Goal: Check status: Check status

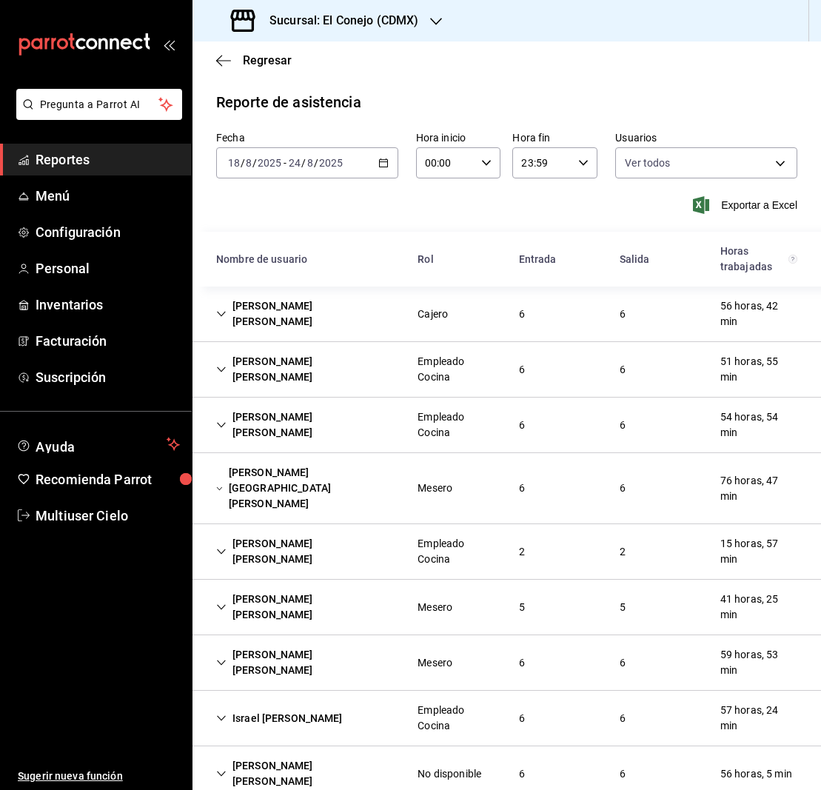
scroll to position [814, 0]
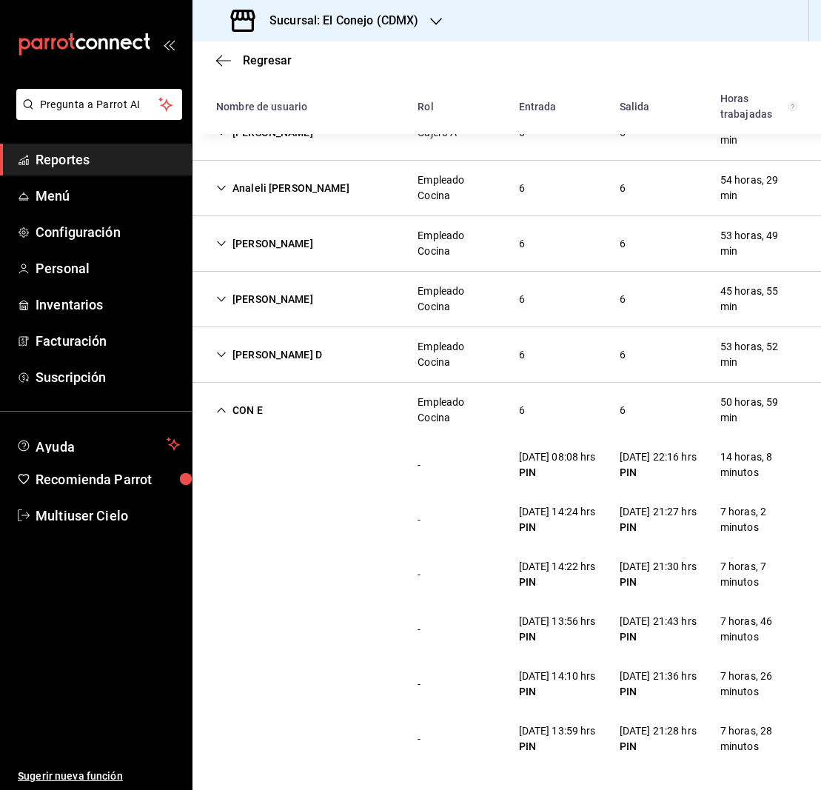
click at [222, 405] on icon "Cell" at bounding box center [221, 410] width 10 height 10
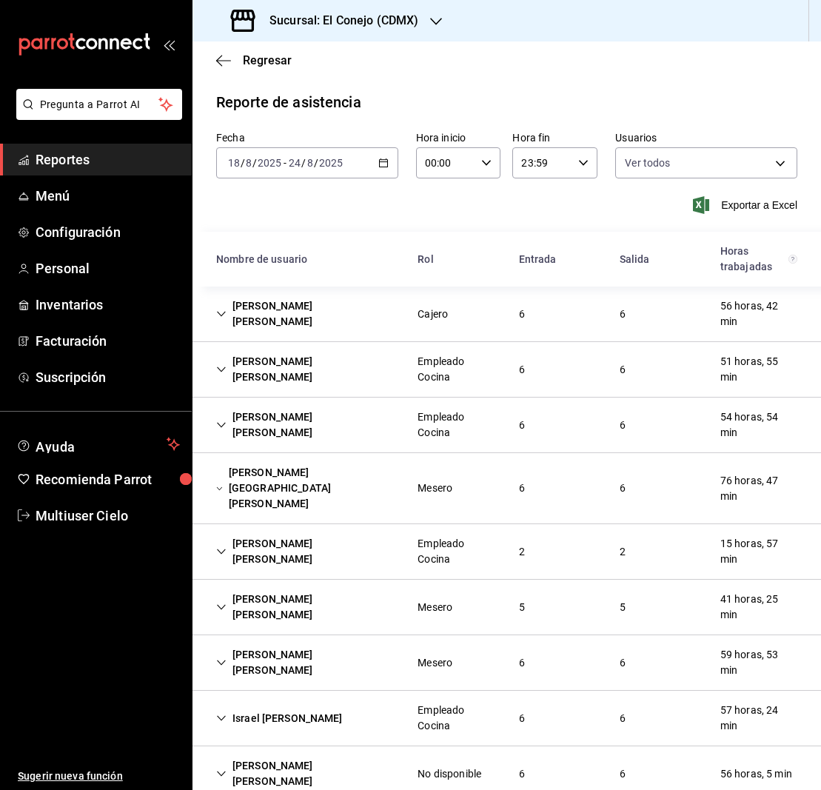
scroll to position [0, 0]
click at [437, 22] on icon "button" at bounding box center [436, 22] width 12 height 12
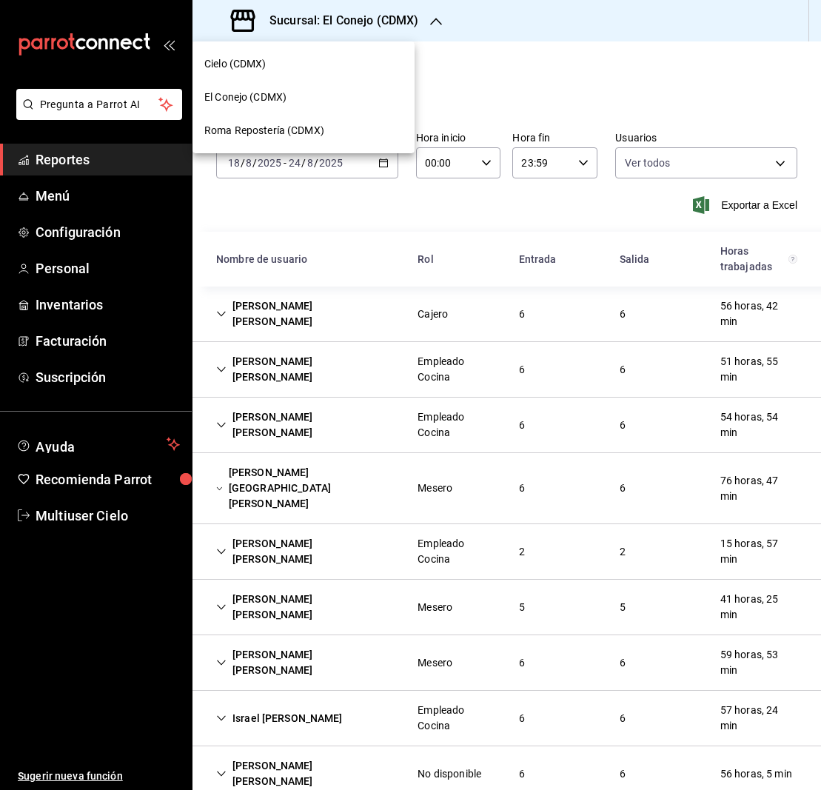
click at [246, 58] on span "Cielo (CDMX)" at bounding box center [235, 64] width 62 height 16
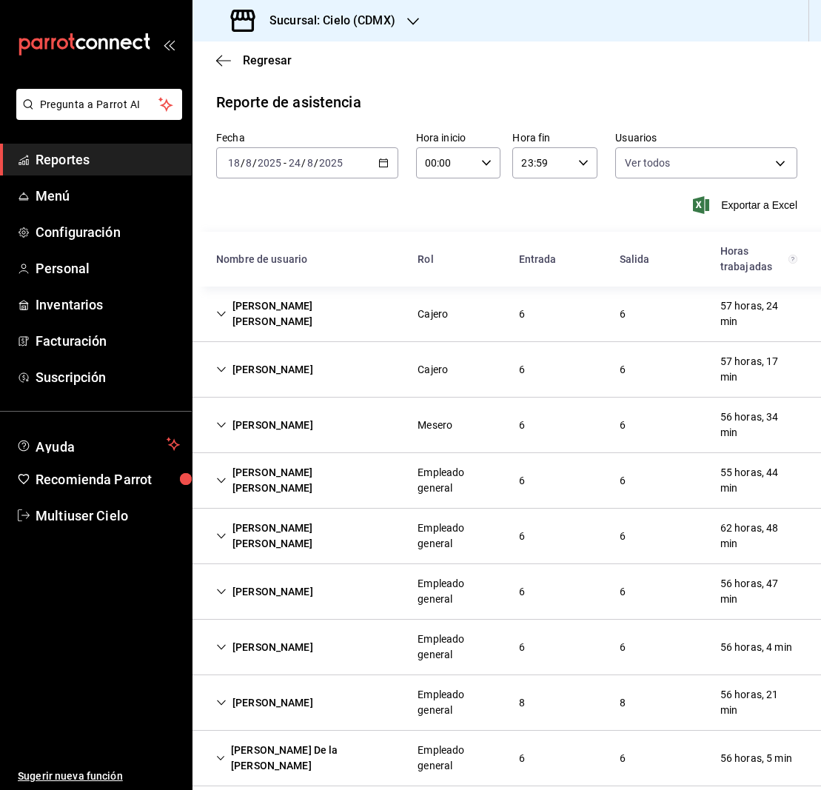
scroll to position [1, 0]
click at [219, 314] on icon "Cell" at bounding box center [221, 313] width 10 height 10
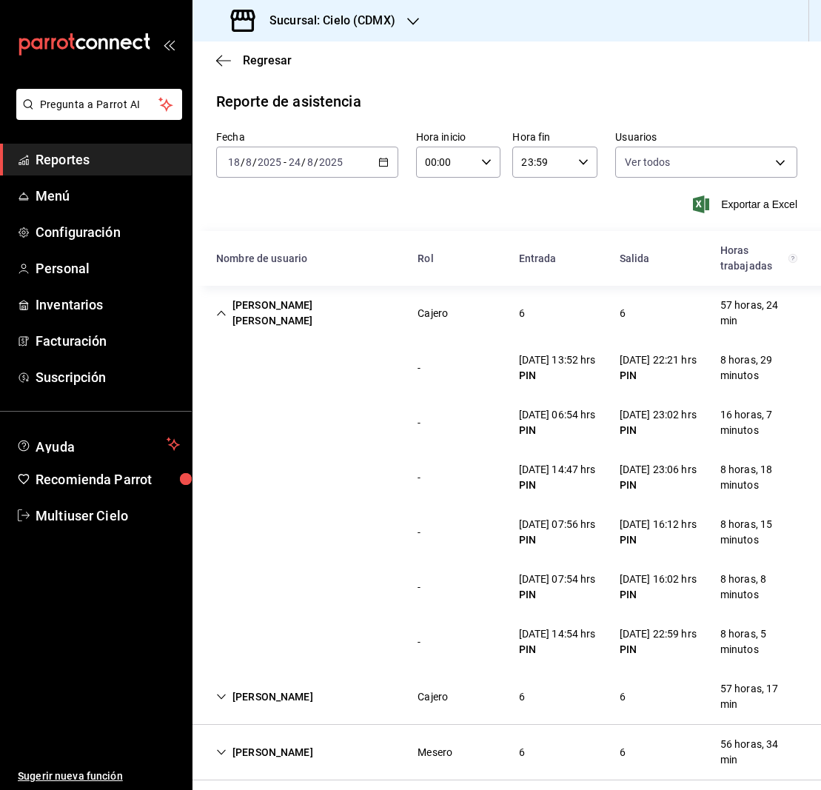
scroll to position [2, 0]
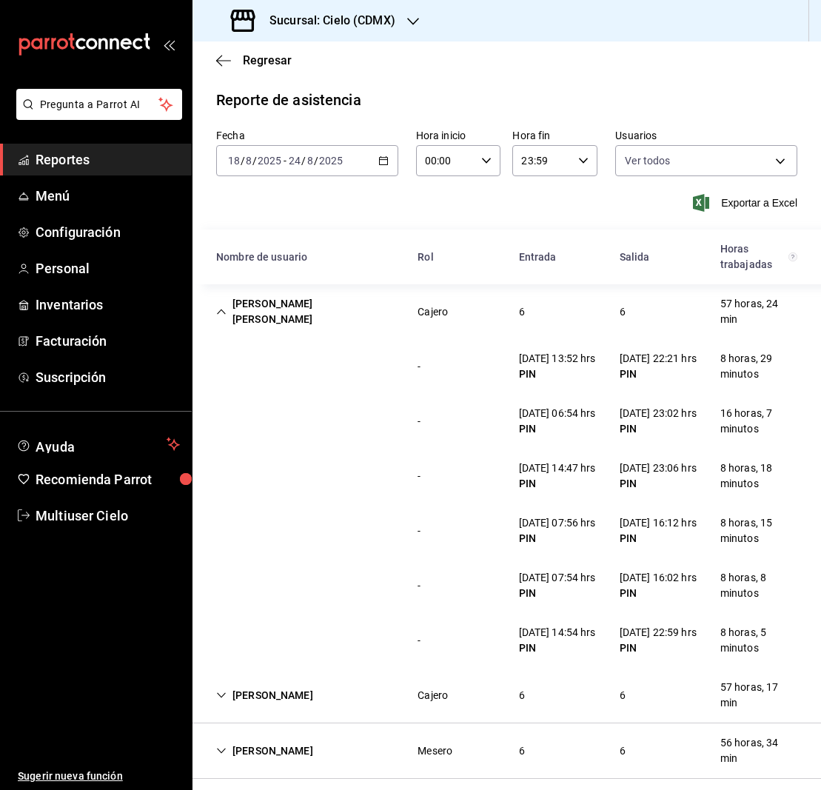
click at [223, 314] on icon "Cell" at bounding box center [221, 311] width 10 height 10
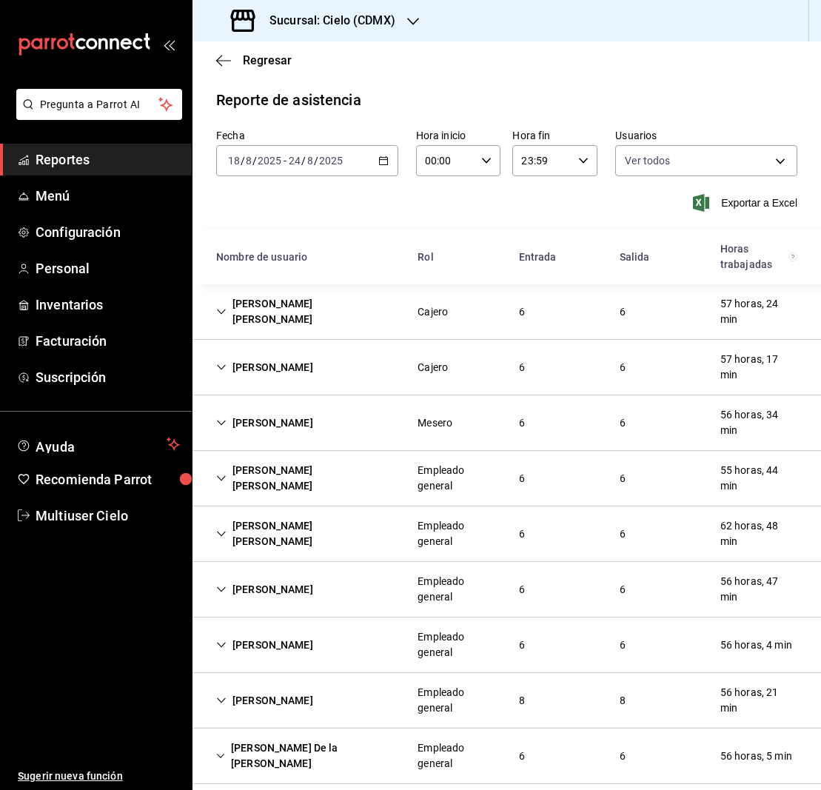
scroll to position [1, 0]
click at [219, 368] on icon "Cell" at bounding box center [221, 368] width 9 height 5
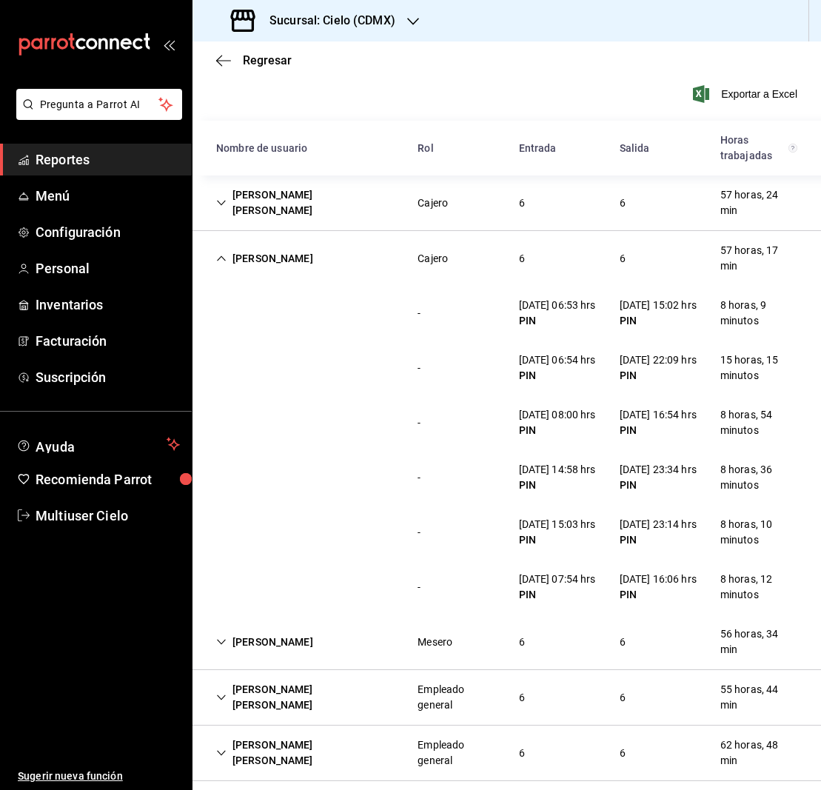
scroll to position [114, 0]
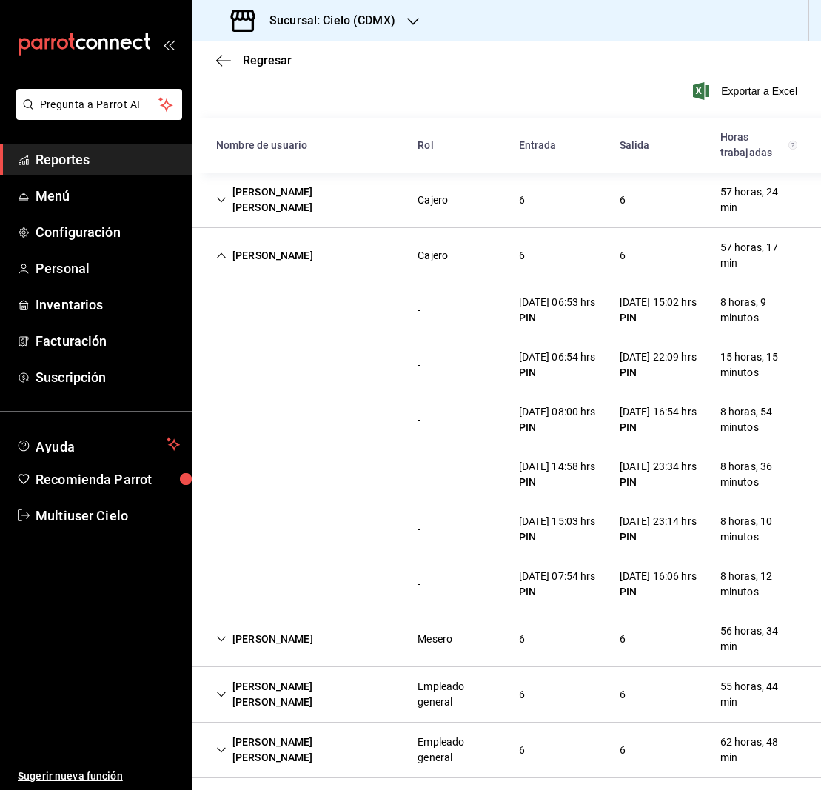
click at [220, 259] on icon "Cell" at bounding box center [221, 255] width 10 height 10
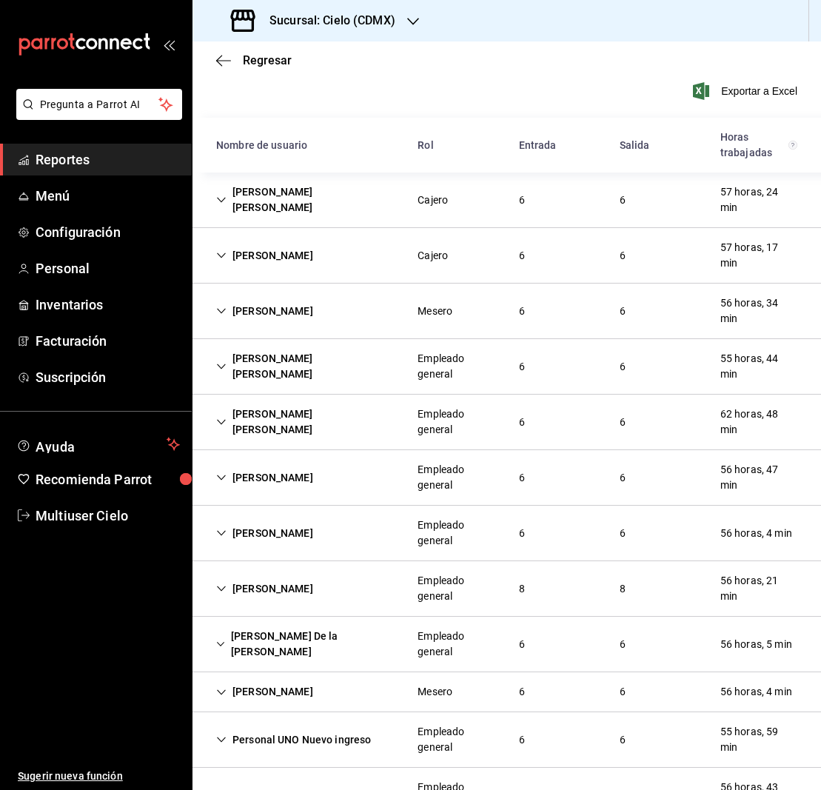
click at [224, 311] on icon "Cell" at bounding box center [221, 311] width 10 height 10
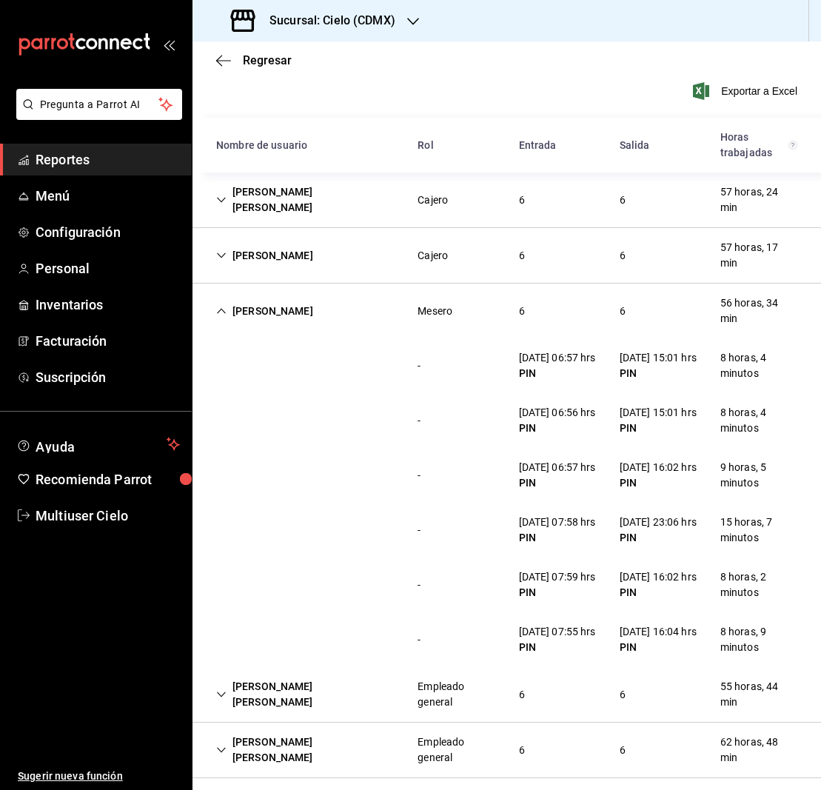
click at [221, 309] on icon "Cell" at bounding box center [221, 311] width 9 height 5
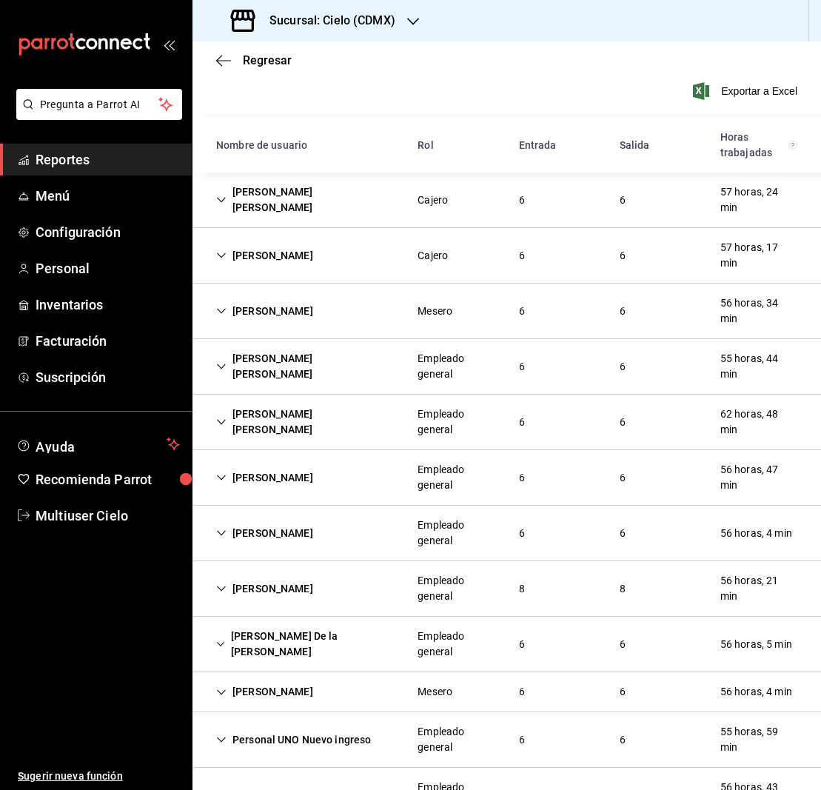
click at [223, 365] on icon "Cell" at bounding box center [221, 366] width 10 height 10
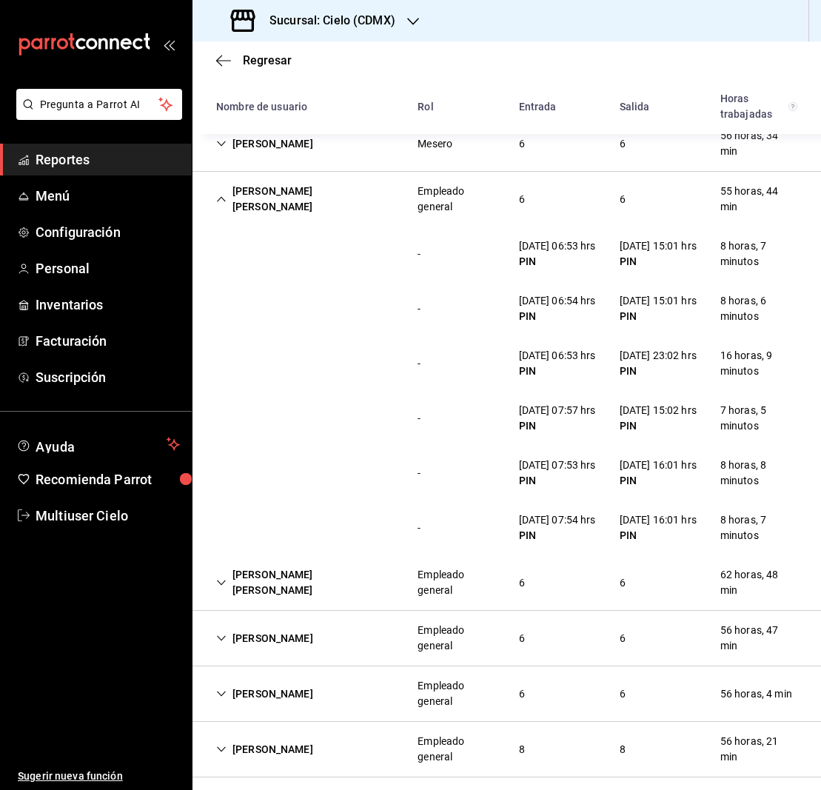
scroll to position [280, 0]
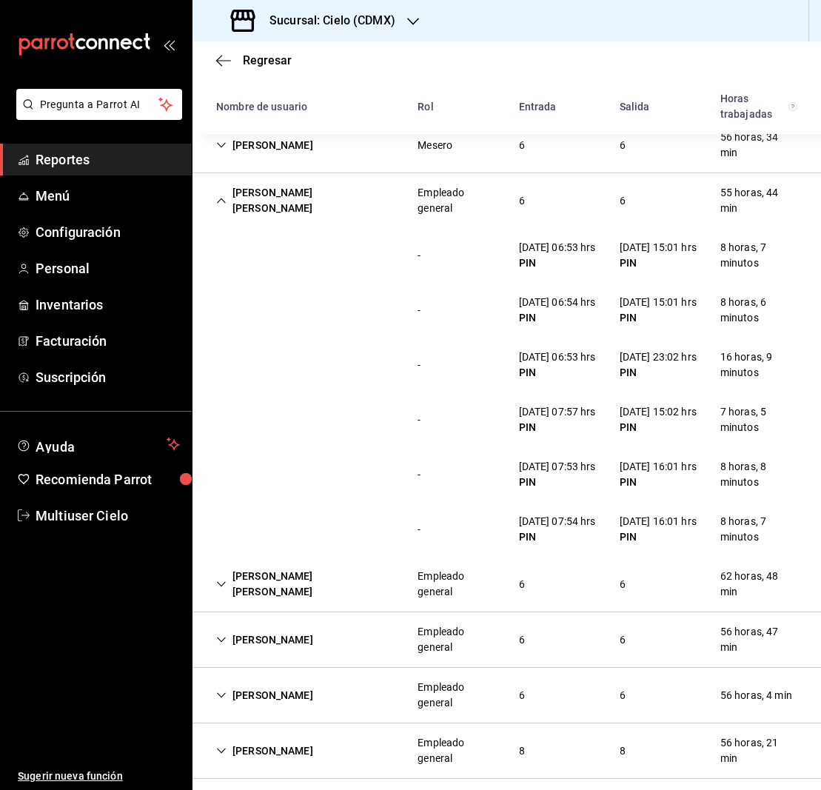
click at [221, 195] on div "[PERSON_NAME] [PERSON_NAME]" at bounding box center [304, 200] width 201 height 43
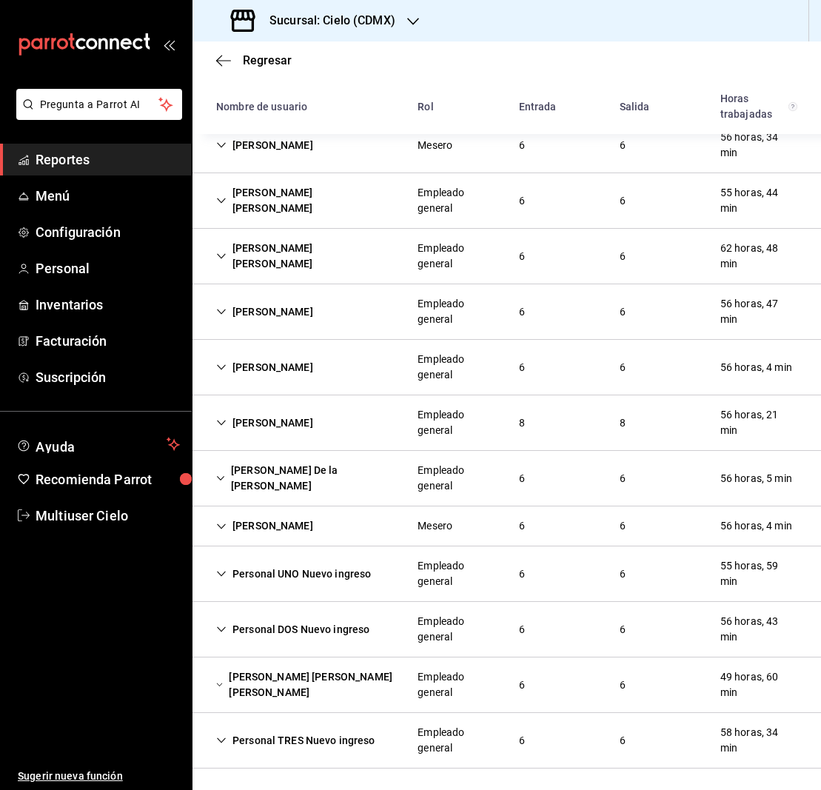
click at [226, 252] on icon "Cell" at bounding box center [221, 256] width 10 height 10
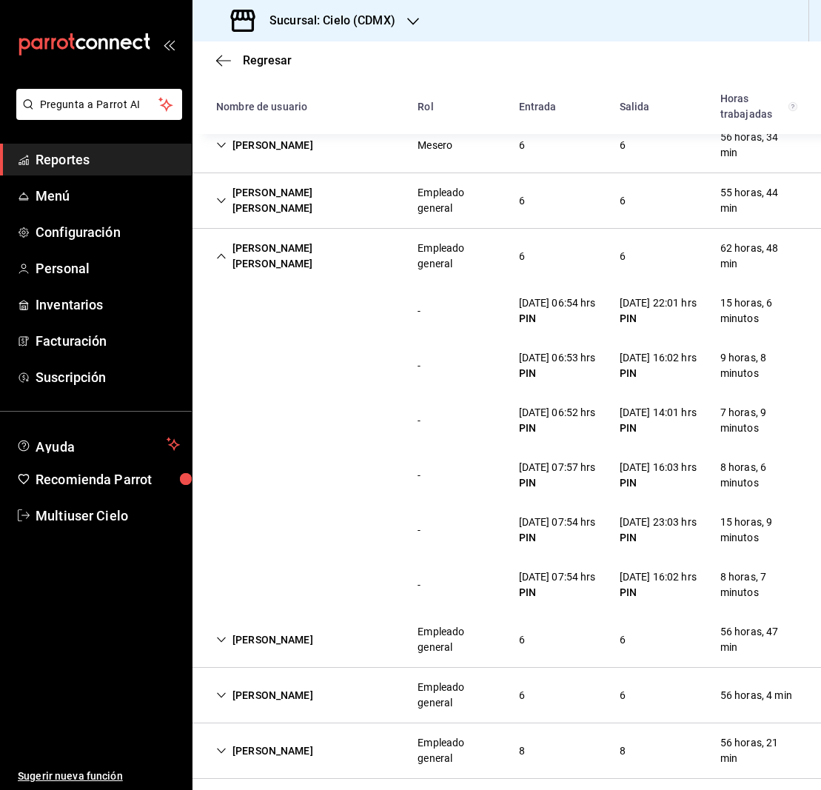
click at [223, 255] on icon "Cell" at bounding box center [221, 256] width 10 height 10
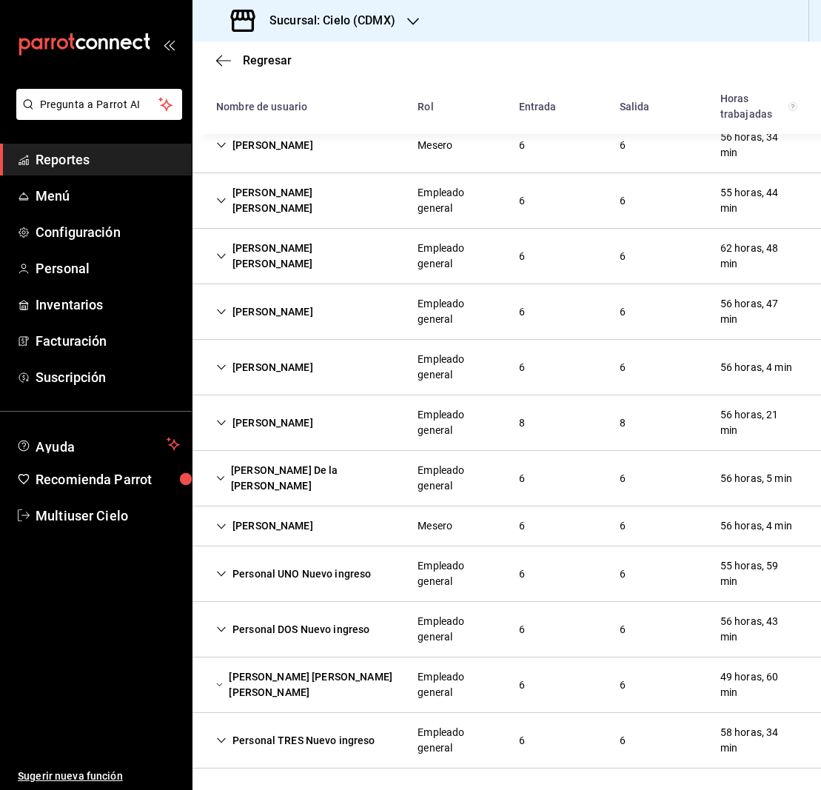
click at [223, 313] on icon "Cell" at bounding box center [221, 311] width 10 height 10
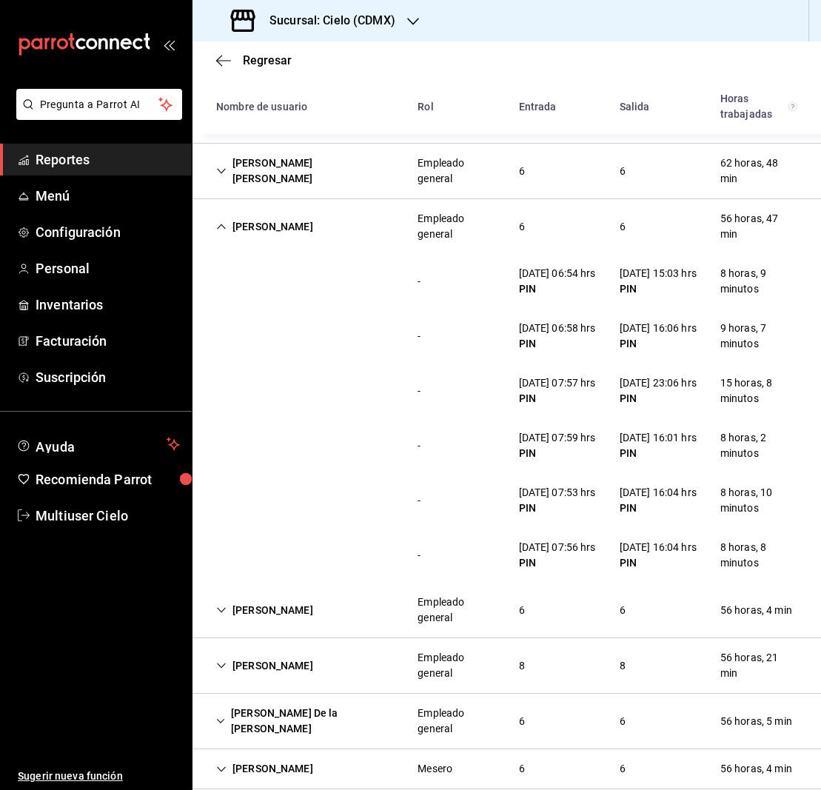
scroll to position [361, 0]
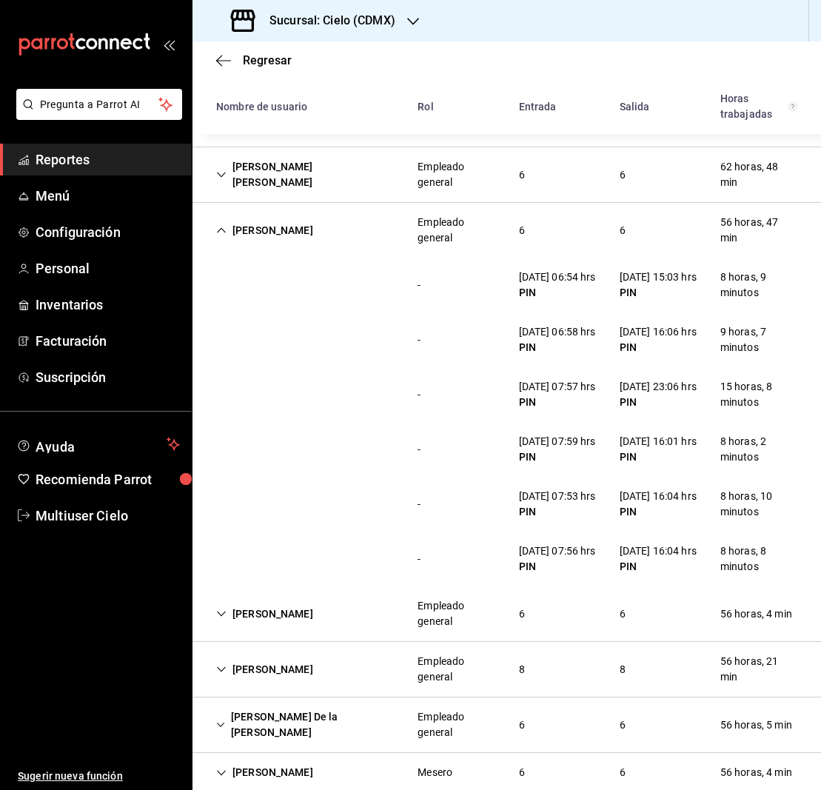
click at [221, 230] on icon "Cell" at bounding box center [221, 230] width 10 height 10
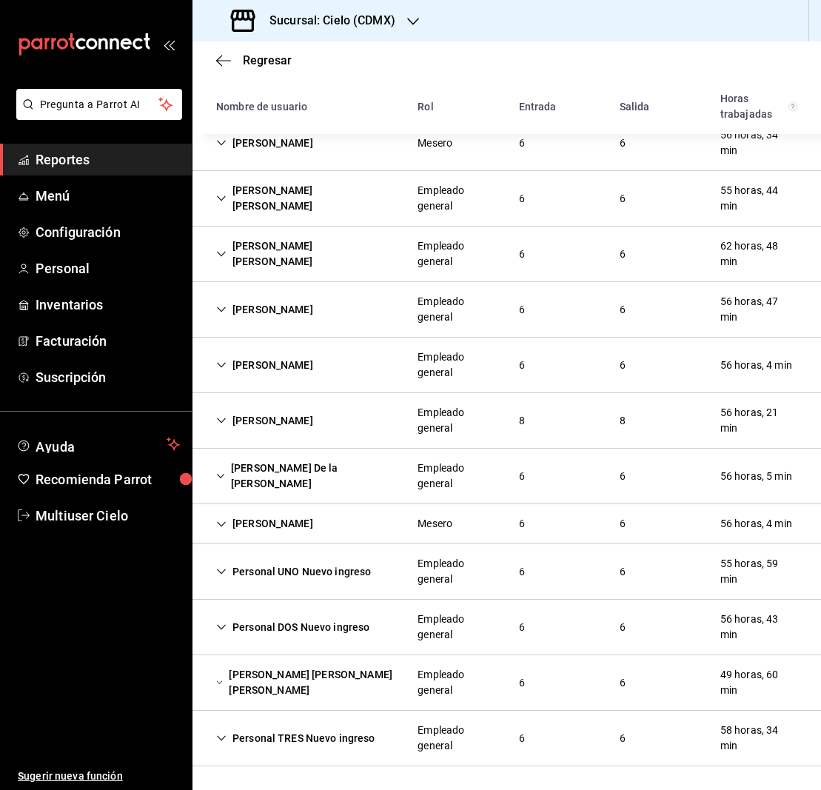
scroll to position [282, 0]
click at [221, 361] on icon "Cell" at bounding box center [221, 365] width 10 height 10
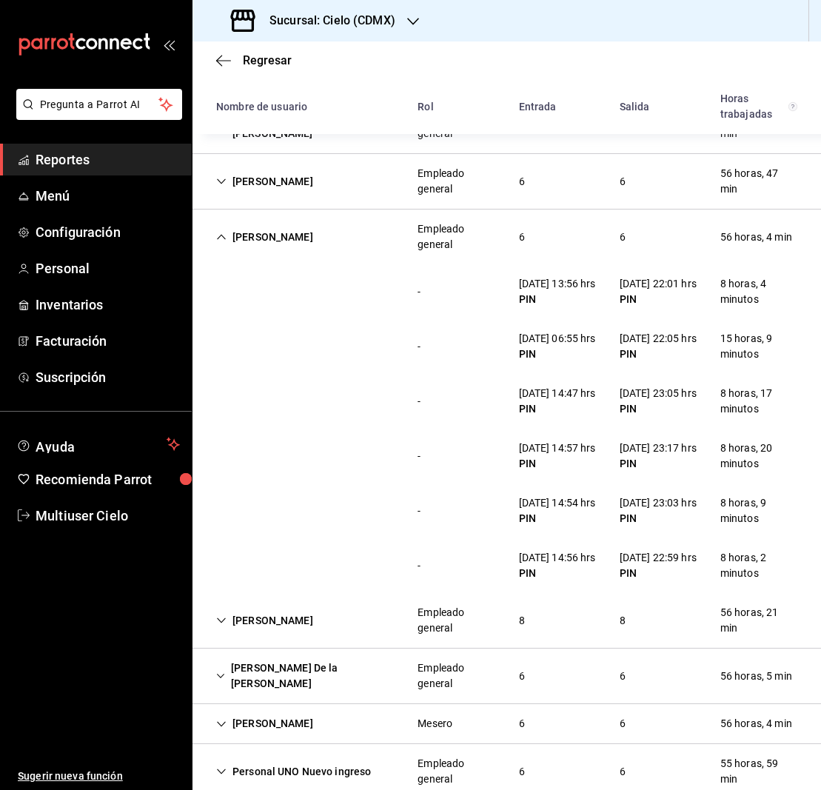
scroll to position [0, 0]
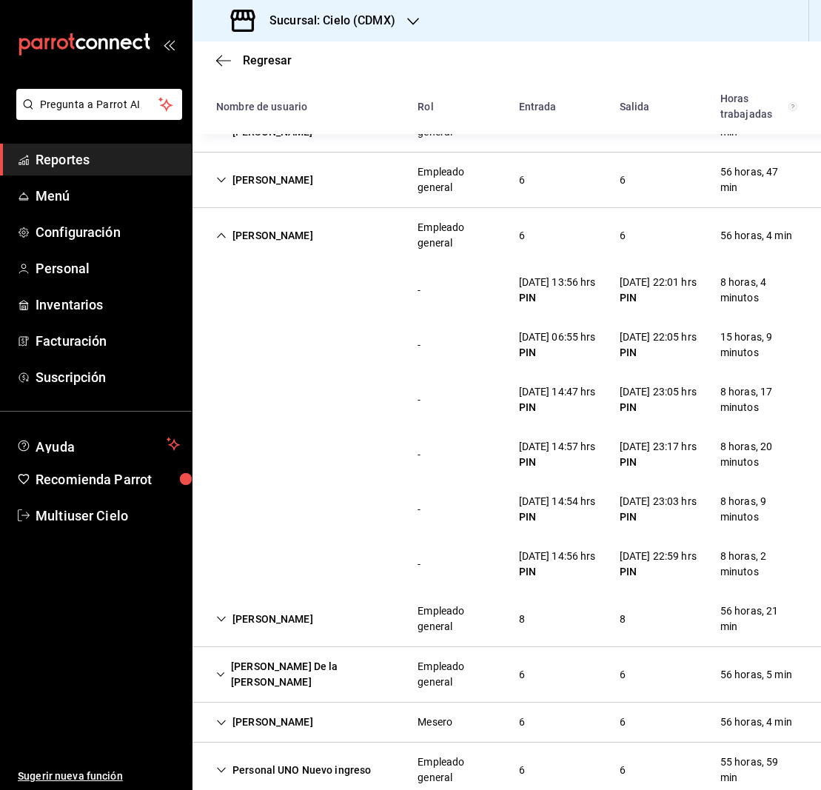
click at [218, 238] on icon "Cell" at bounding box center [221, 235] width 10 height 10
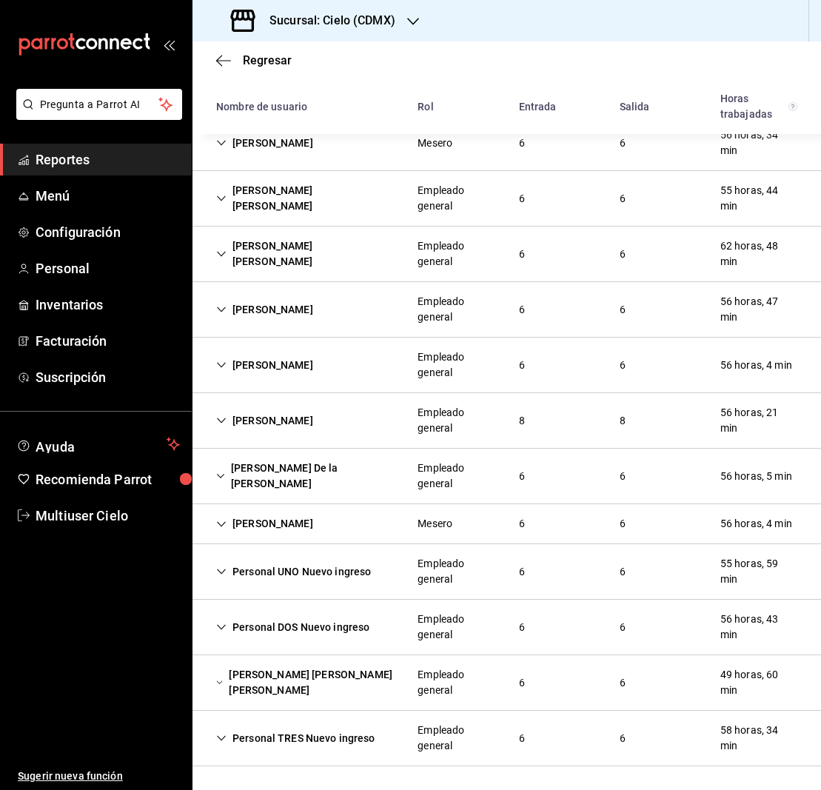
scroll to position [282, 0]
click at [220, 418] on icon "Cell" at bounding box center [221, 420] width 10 height 10
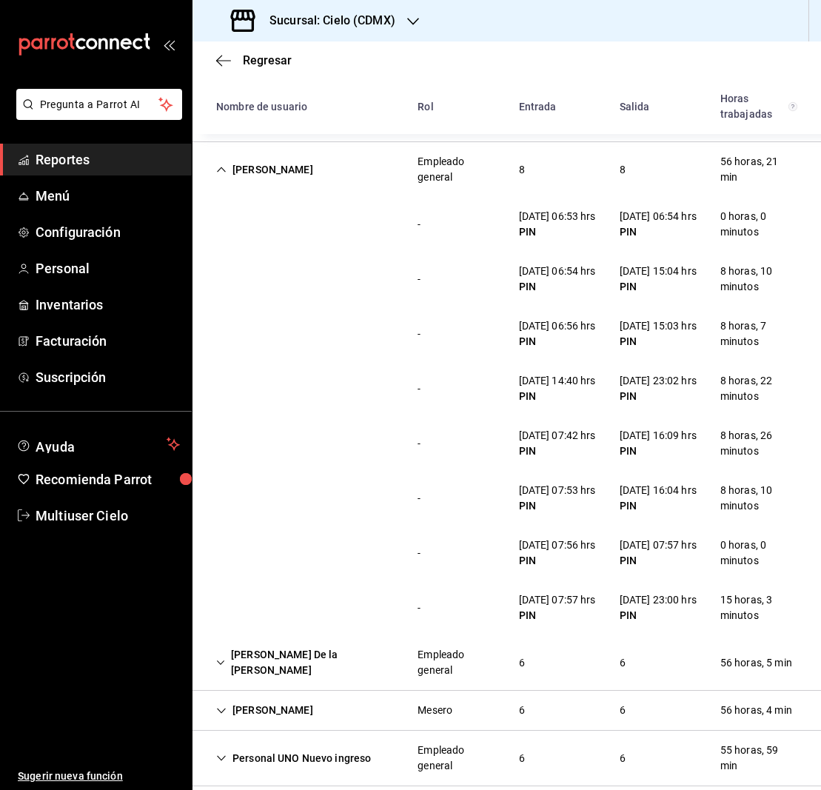
scroll to position [539, 0]
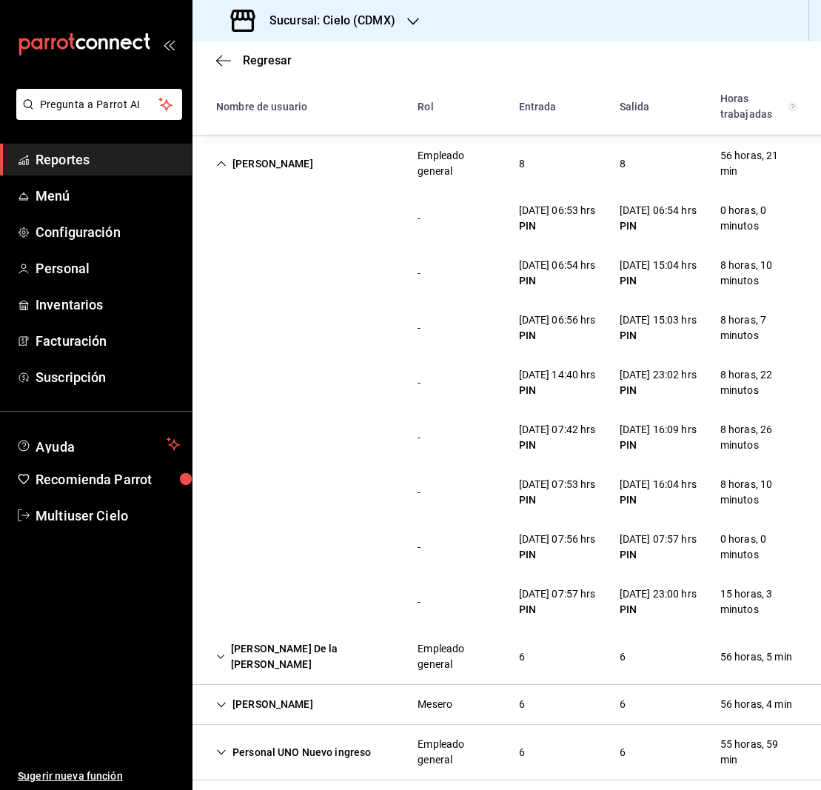
click at [221, 163] on icon "Cell" at bounding box center [221, 163] width 10 height 10
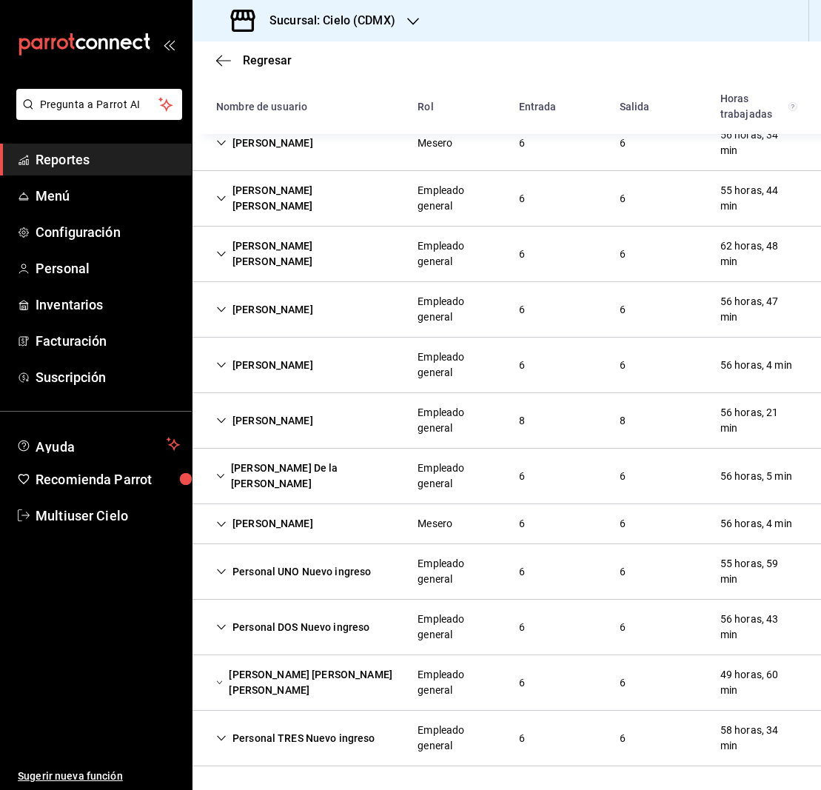
click at [225, 471] on icon "Cell" at bounding box center [220, 476] width 9 height 10
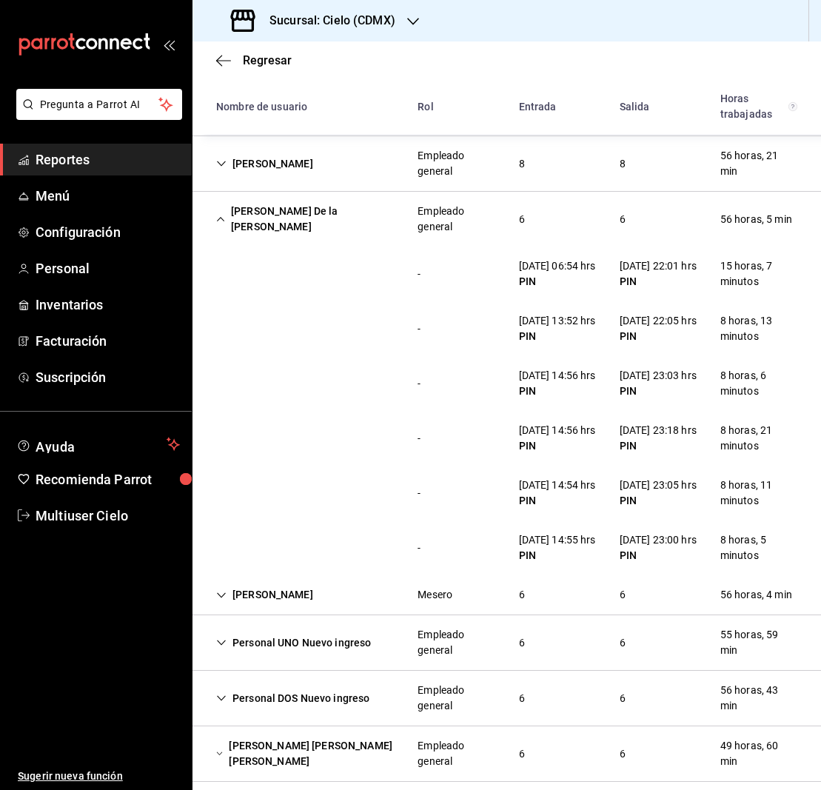
click at [221, 217] on icon "Cell" at bounding box center [220, 219] width 7 height 4
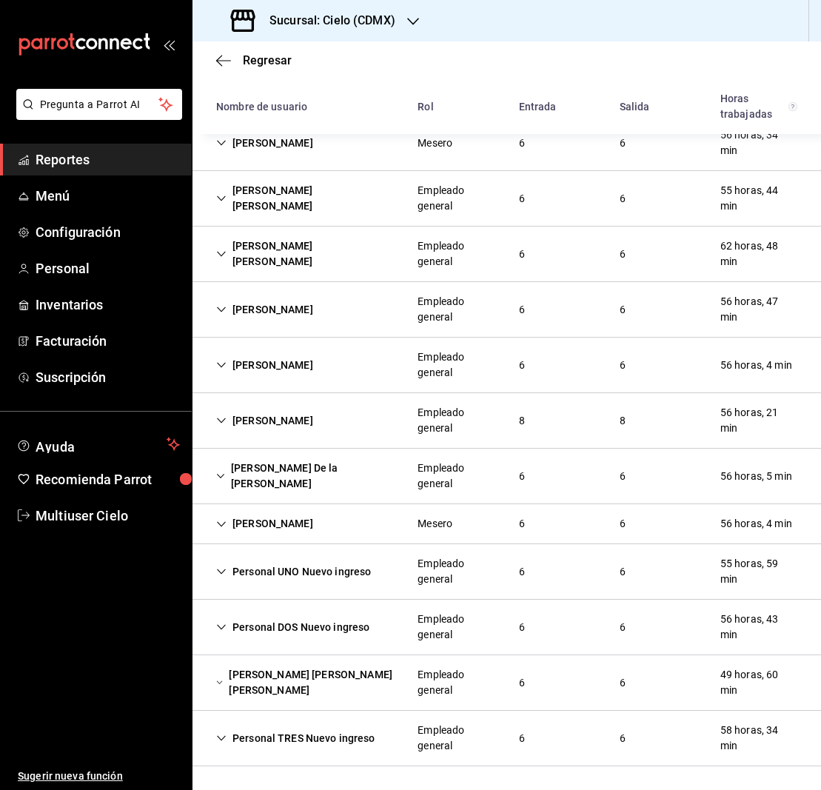
click at [221, 519] on icon "Cell" at bounding box center [221, 524] width 10 height 10
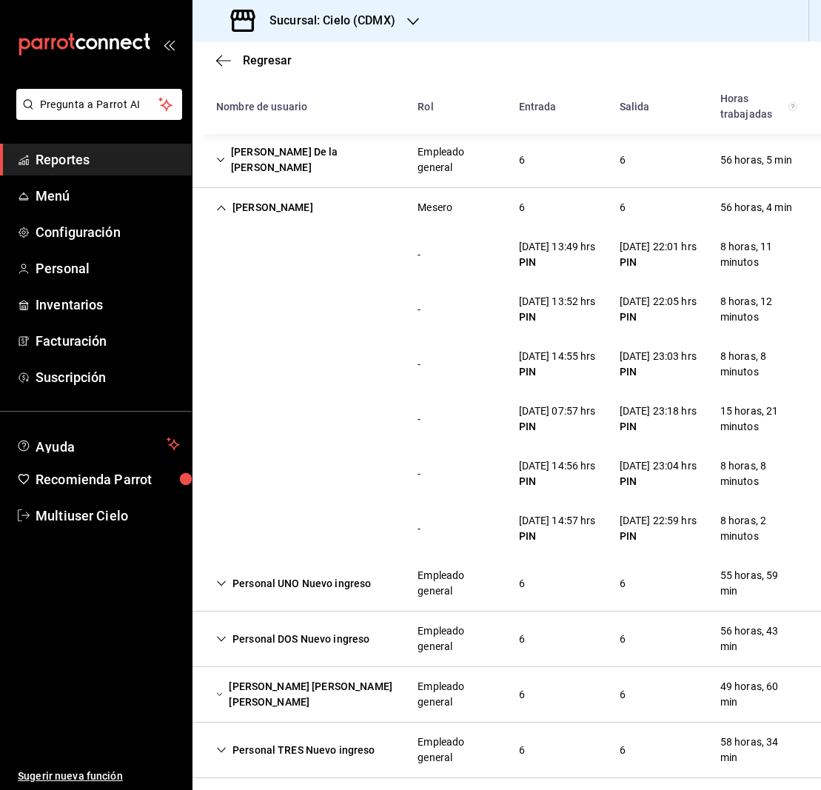
scroll to position [590, 0]
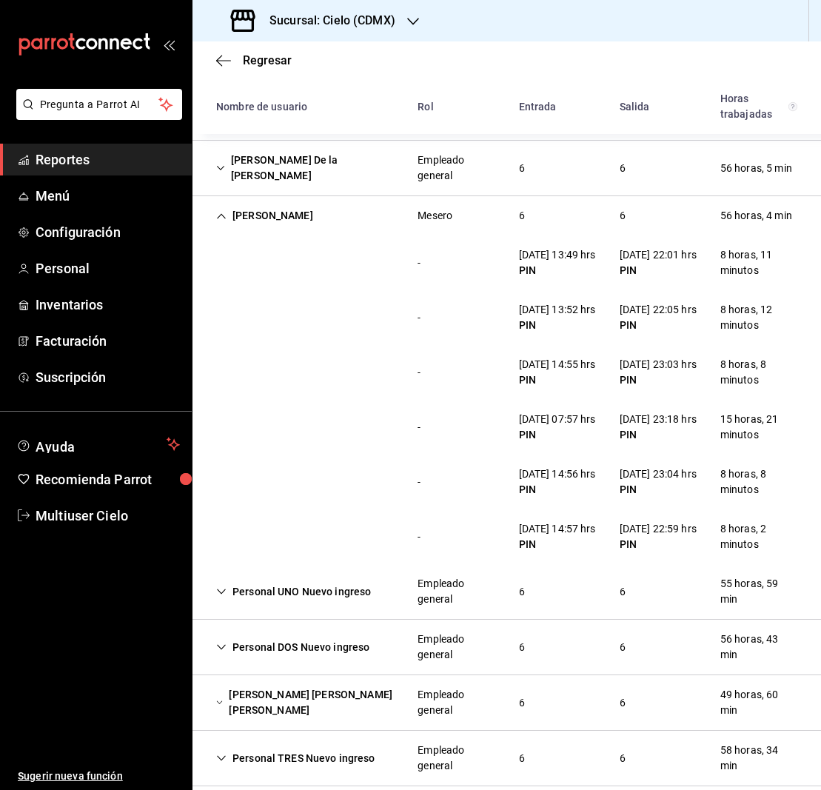
click at [216, 215] on div "[PERSON_NAME]" at bounding box center [264, 215] width 121 height 27
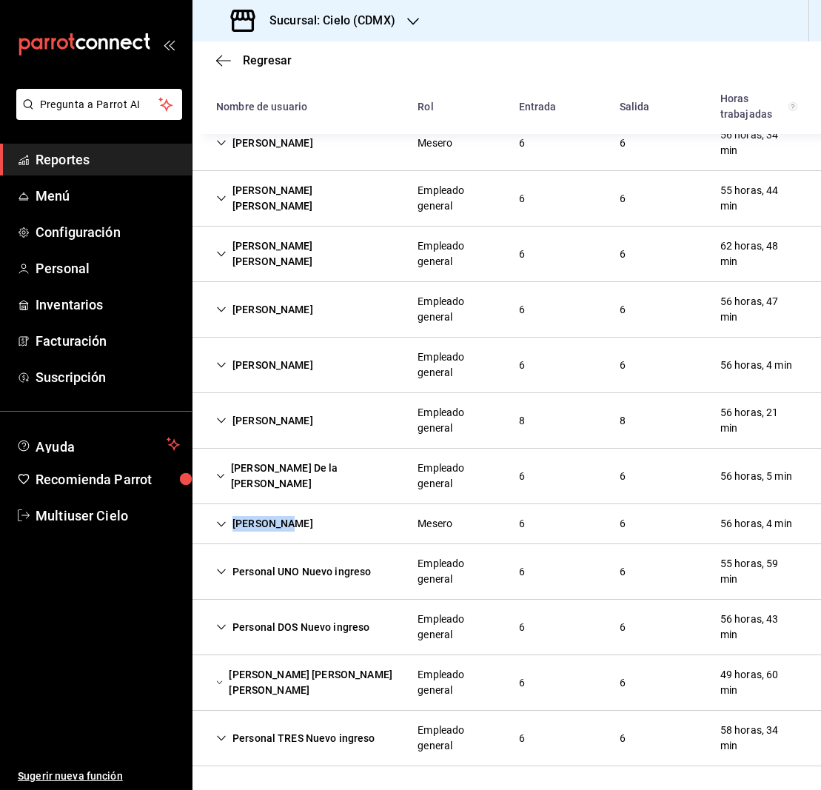
click at [216, 215] on div "[PERSON_NAME] [PERSON_NAME] [PERSON_NAME] 6 6 57 horas, 24 min - [DATE] 13:52 h…" at bounding box center [506, 384] width 628 height 761
click at [223, 569] on icon "Cell" at bounding box center [221, 571] width 10 height 10
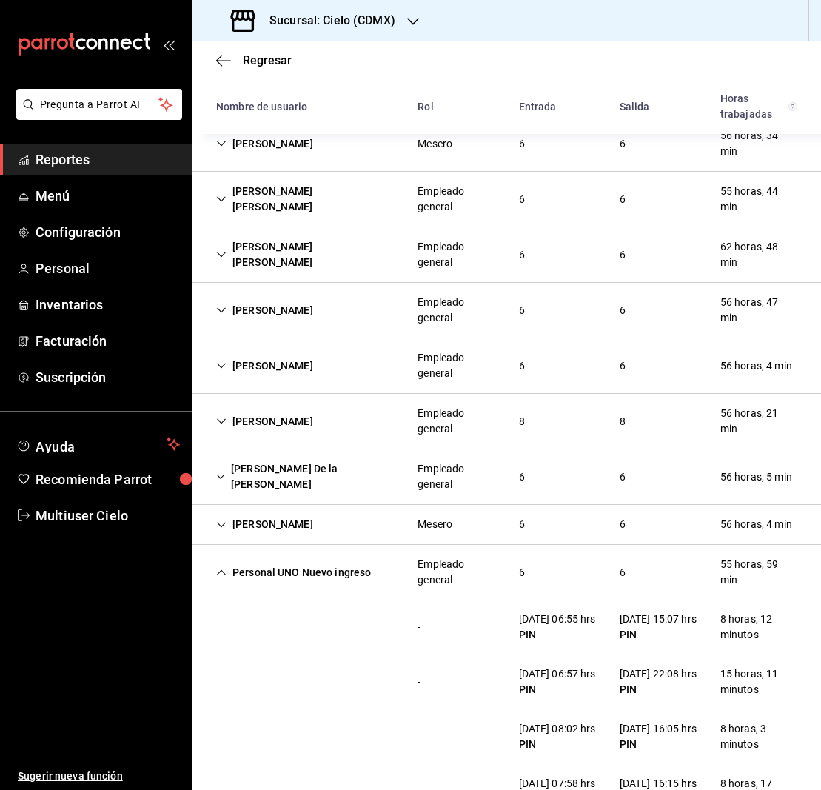
click at [223, 574] on icon "Cell" at bounding box center [221, 572] width 10 height 10
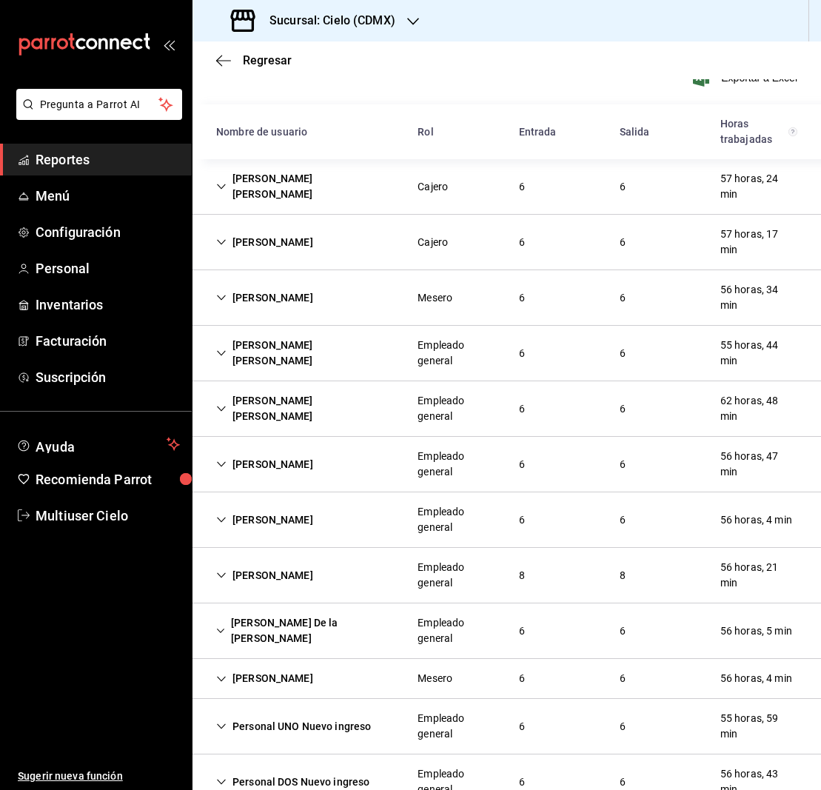
scroll to position [131, 0]
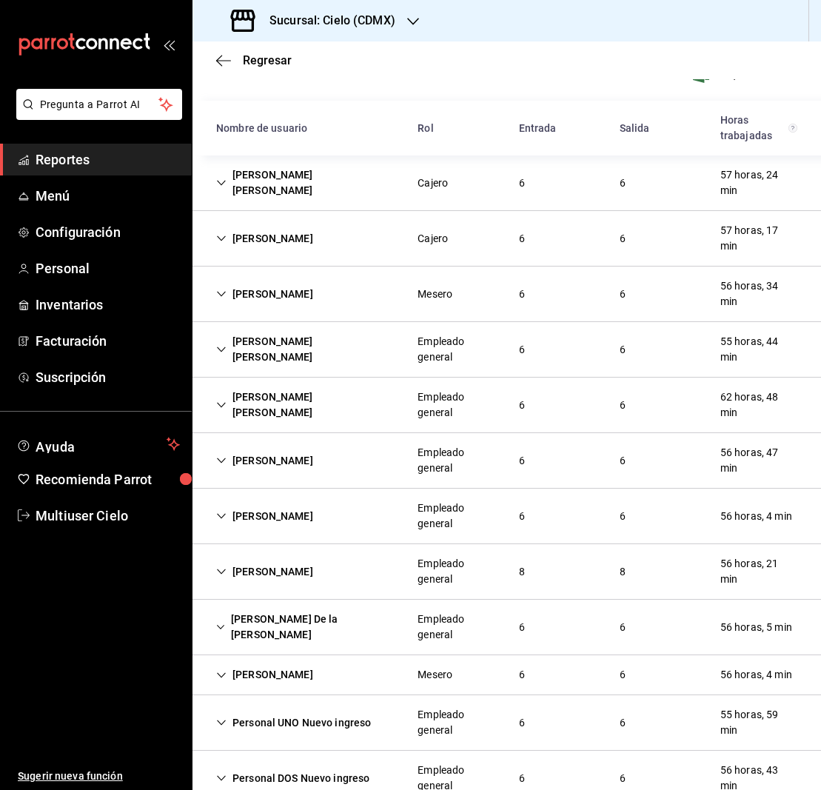
click at [219, 404] on icon "Cell" at bounding box center [221, 405] width 10 height 10
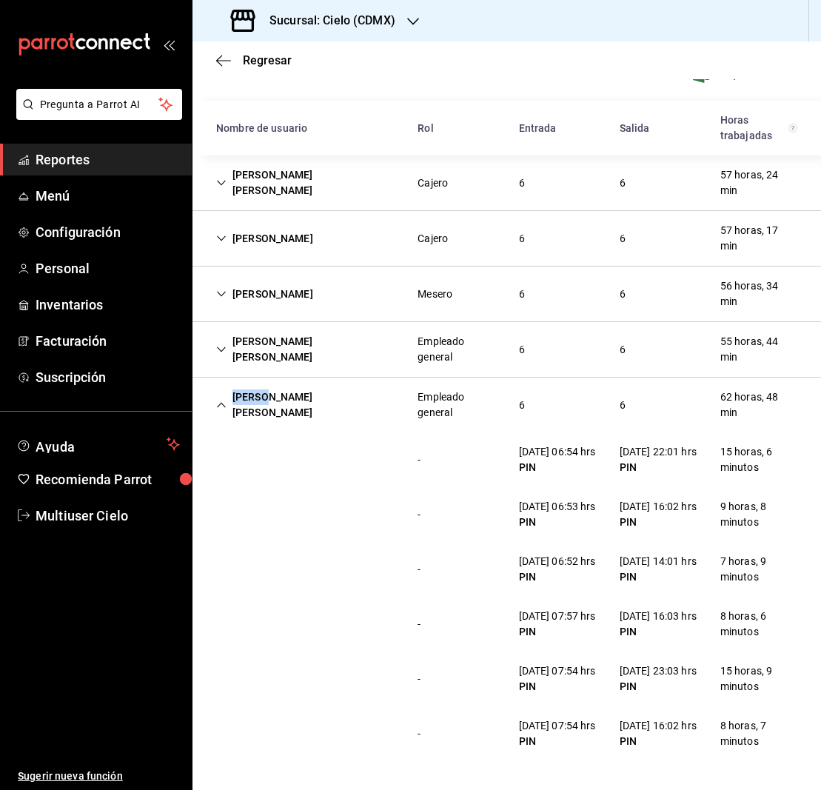
click at [219, 404] on icon "Cell" at bounding box center [221, 405] width 10 height 10
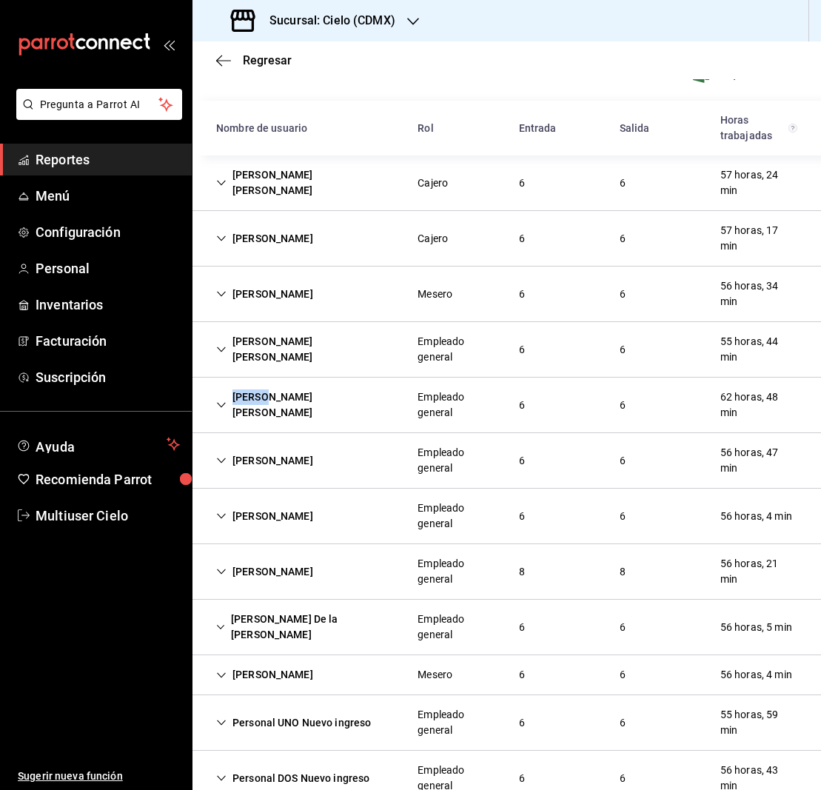
click at [218, 406] on icon "Cell" at bounding box center [221, 405] width 10 height 10
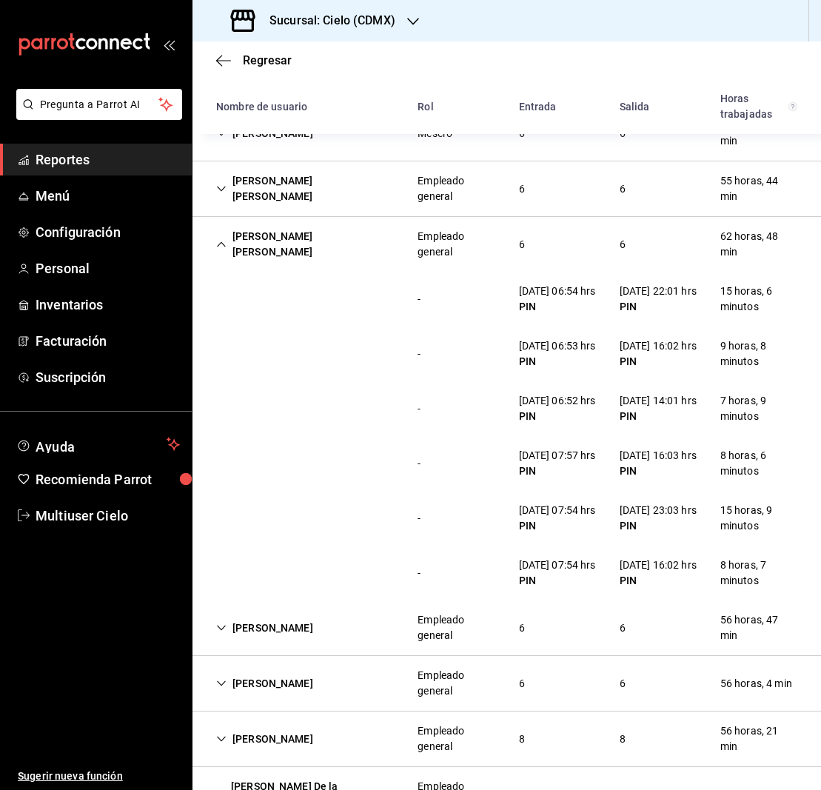
scroll to position [289, 0]
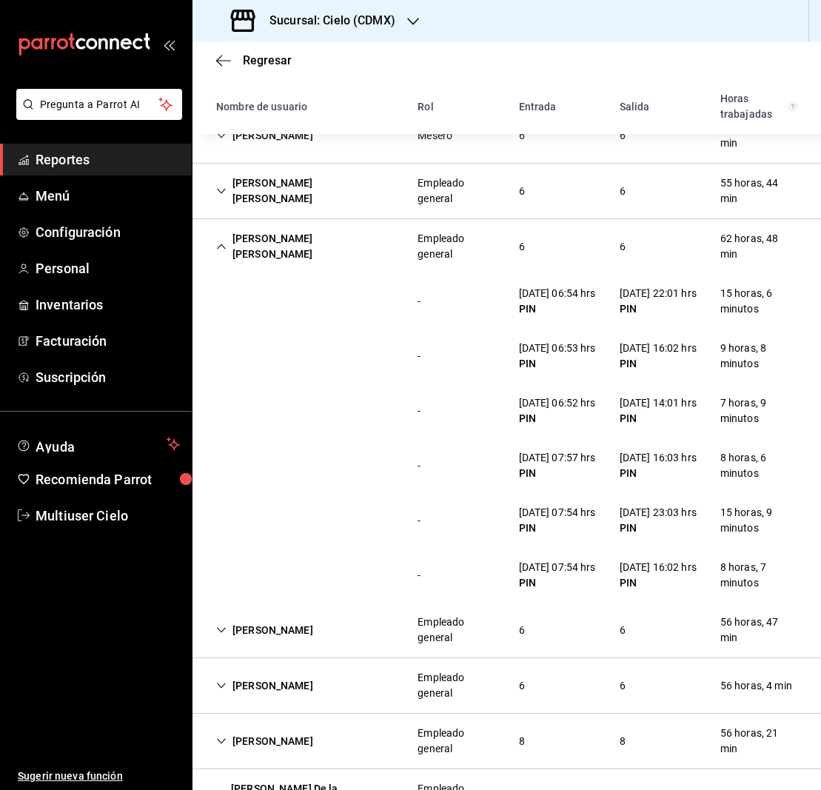
click at [217, 246] on icon "Cell" at bounding box center [221, 246] width 10 height 10
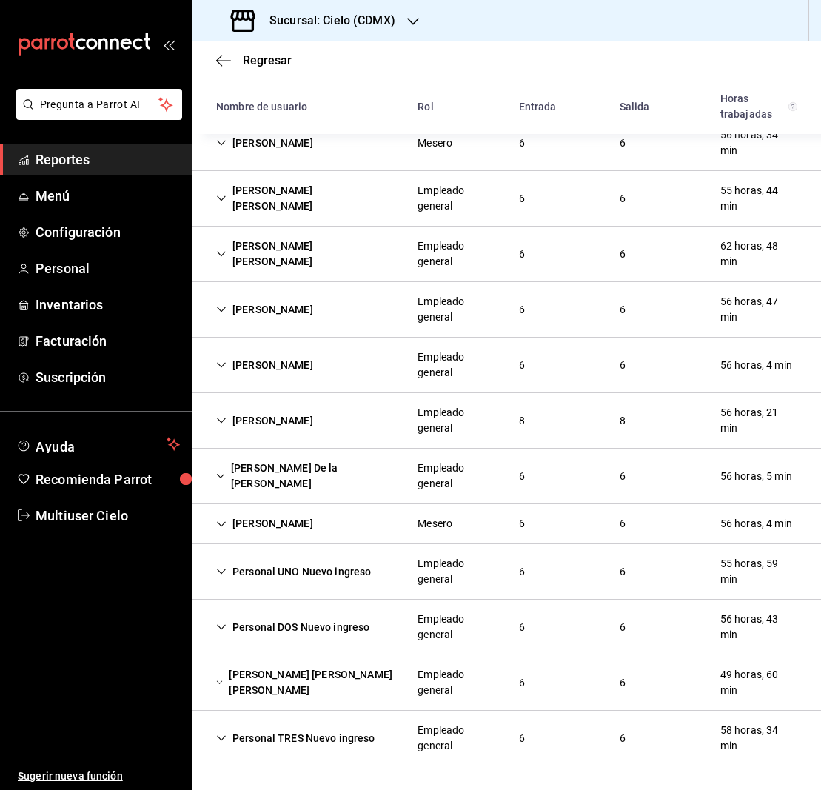
scroll to position [282, 0]
click at [414, 19] on icon "button" at bounding box center [413, 22] width 12 height 12
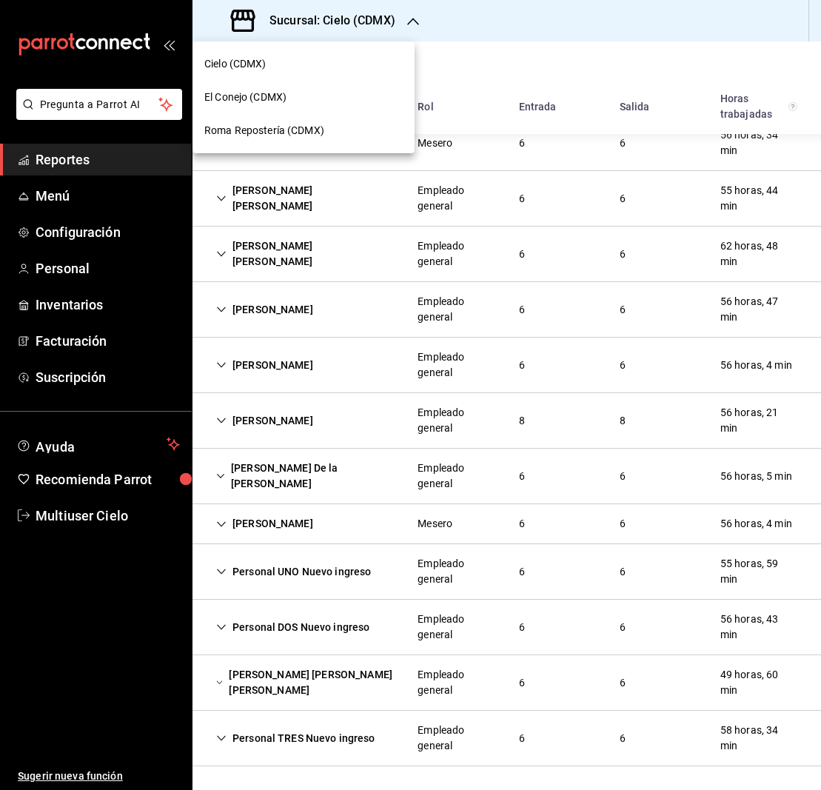
click at [263, 130] on span "Roma Repostería (CDMX)" at bounding box center [264, 131] width 120 height 16
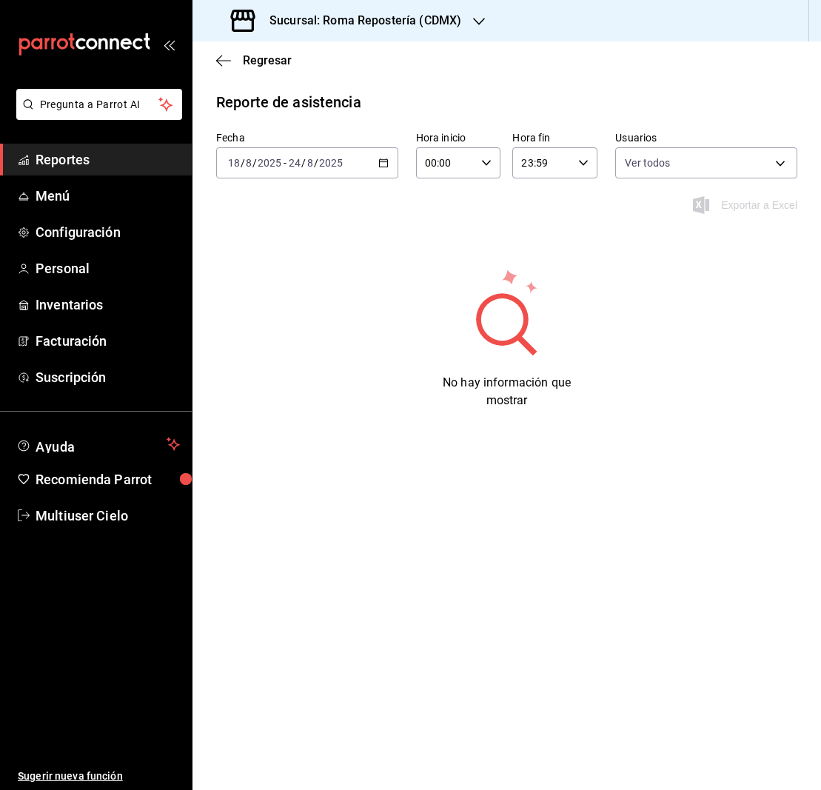
click at [386, 164] on icon "button" at bounding box center [383, 163] width 10 height 10
click at [298, 372] on span "Rango de fechas" at bounding box center [286, 374] width 115 height 16
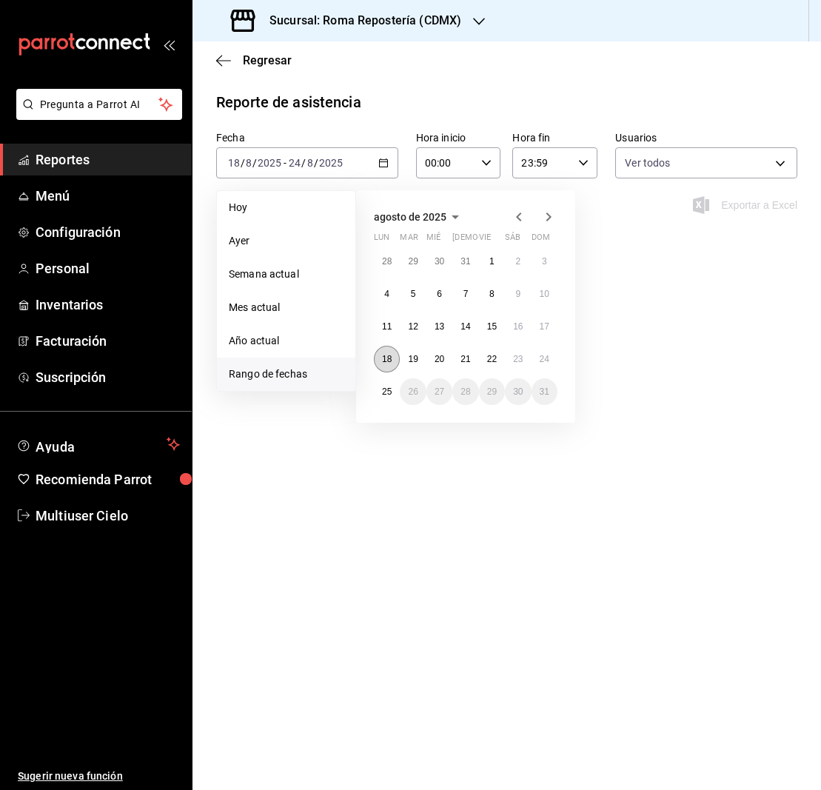
click at [384, 357] on abbr "18" at bounding box center [387, 359] width 10 height 10
click at [542, 357] on abbr "24" at bounding box center [544, 359] width 10 height 10
